Goal: Task Accomplishment & Management: Use online tool/utility

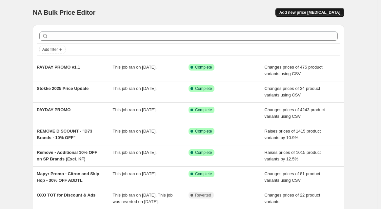
click at [302, 11] on span "Add new price [MEDICAL_DATA]" at bounding box center [309, 12] width 61 height 5
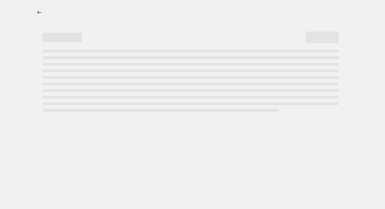
select select "percentage"
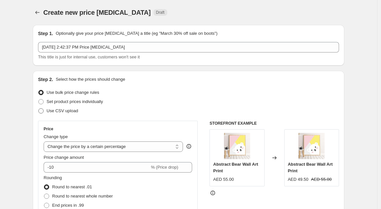
click at [59, 108] on span "Use CSV upload" at bounding box center [62, 110] width 31 height 5
click at [39, 108] on input "Use CSV upload" at bounding box center [38, 108] width 0 height 0
radio input "true"
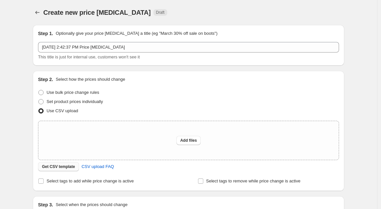
click at [63, 169] on span "Get CSV template" at bounding box center [58, 166] width 33 height 5
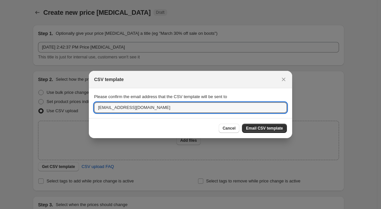
drag, startPoint x: 107, startPoint y: 106, endPoint x: 37, endPoint y: 99, distance: 69.5
type input "[EMAIL_ADDRESS][DOMAIN_NAME]"
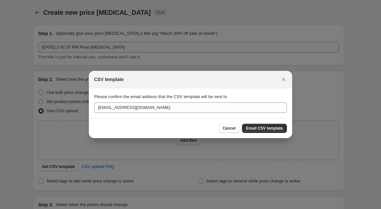
click at [265, 131] on button "Email CSV template" at bounding box center [264, 128] width 45 height 9
